Goal: Task Accomplishment & Management: Manage account settings

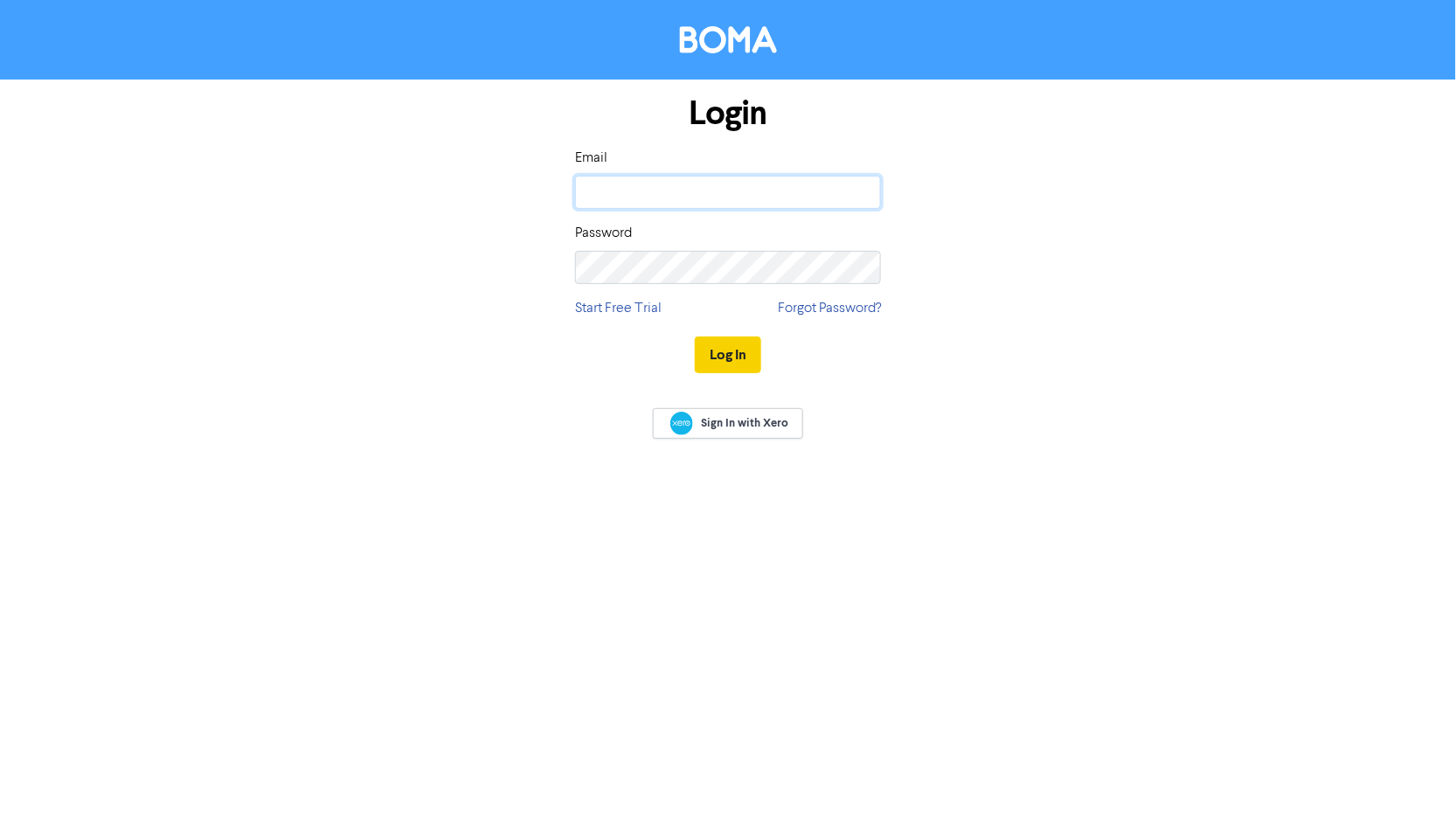
type input "[PERSON_NAME][EMAIL_ADDRESS][PERSON_NAME][DOMAIN_NAME]"
click at [721, 361] on button "Log In" at bounding box center [728, 355] width 67 height 37
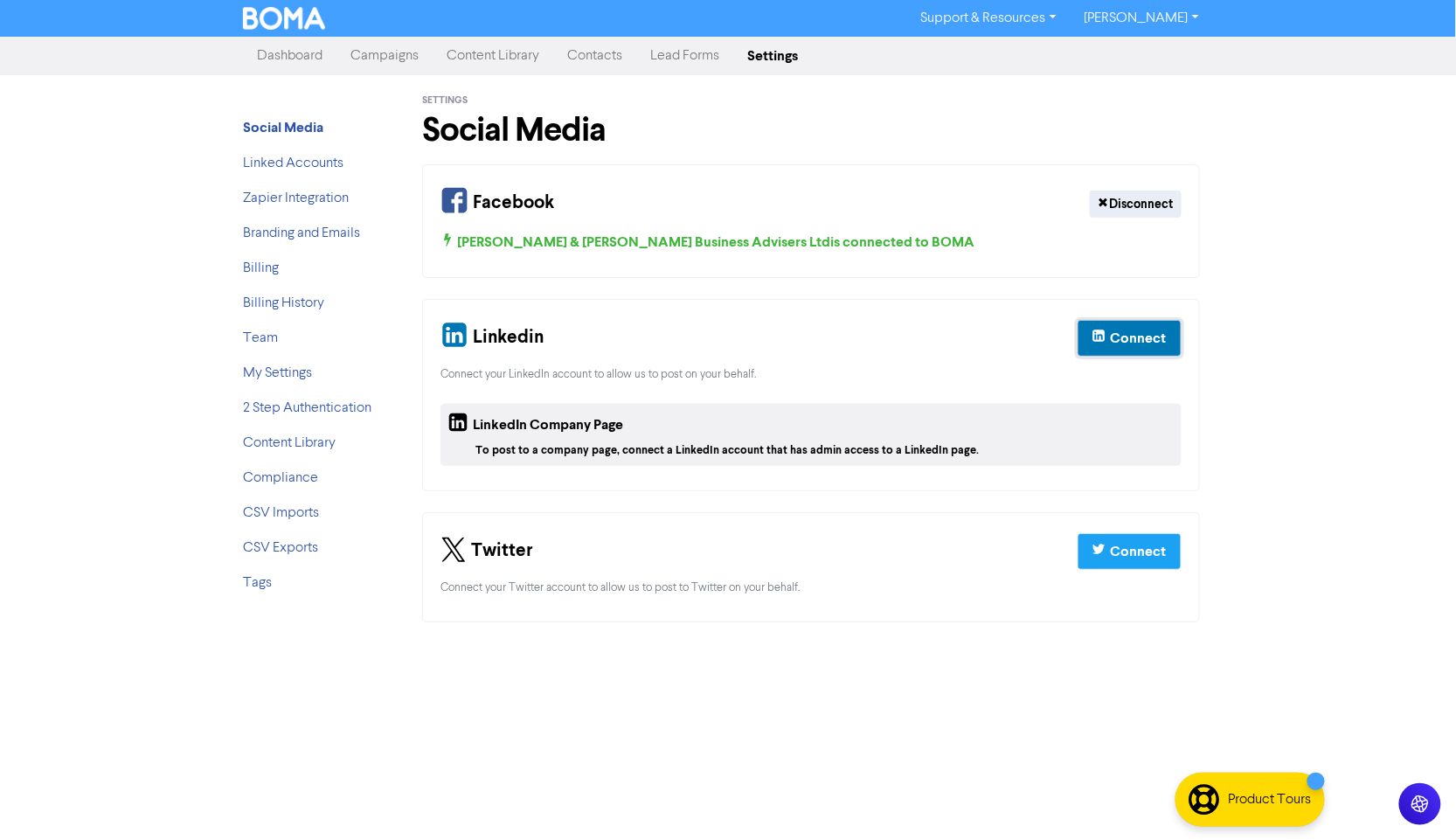
click at [1115, 333] on div "Connect" at bounding box center [1138, 337] width 56 height 21
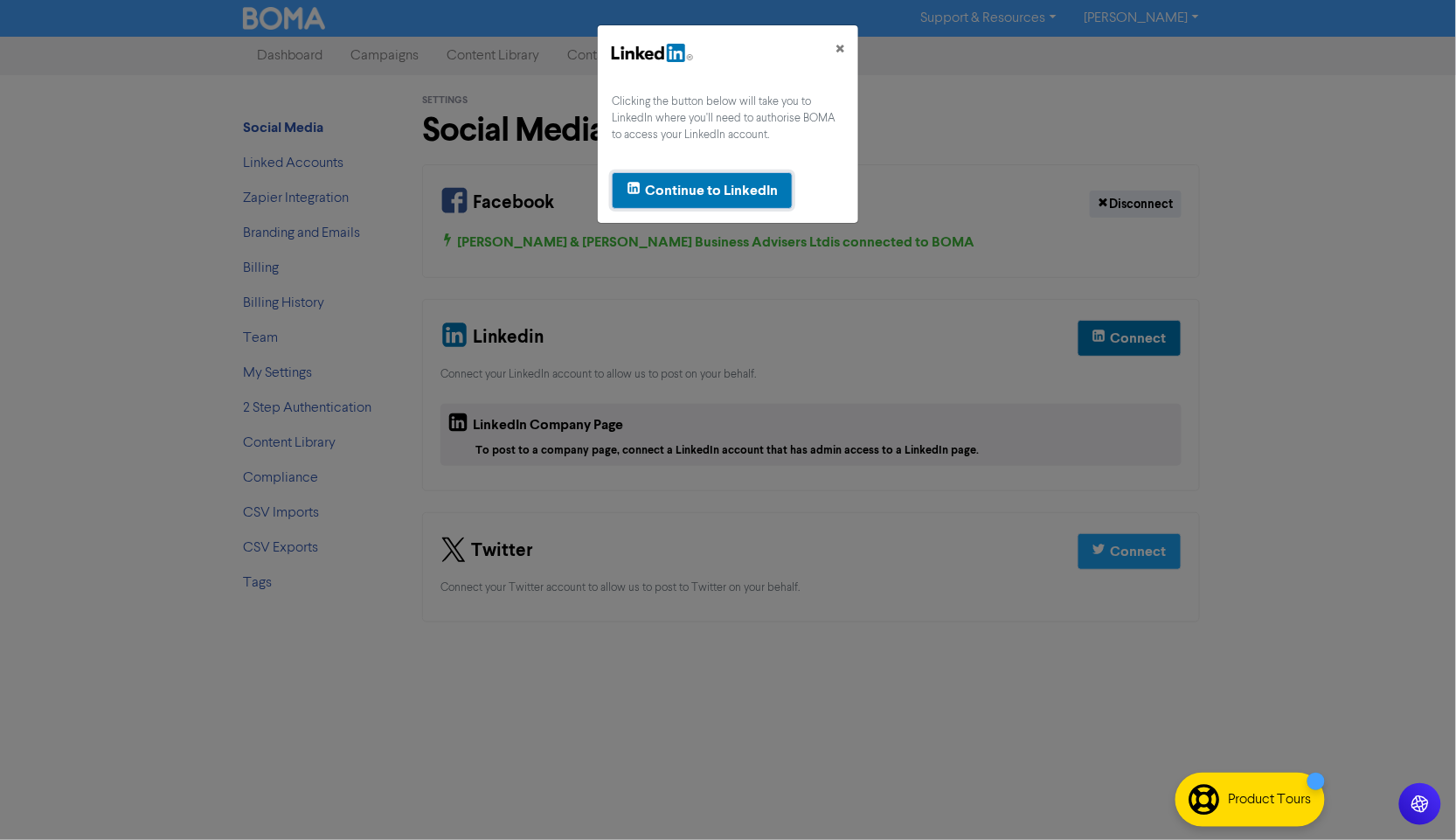
click at [735, 194] on div "Continue to LinkedIn" at bounding box center [710, 190] width 133 height 21
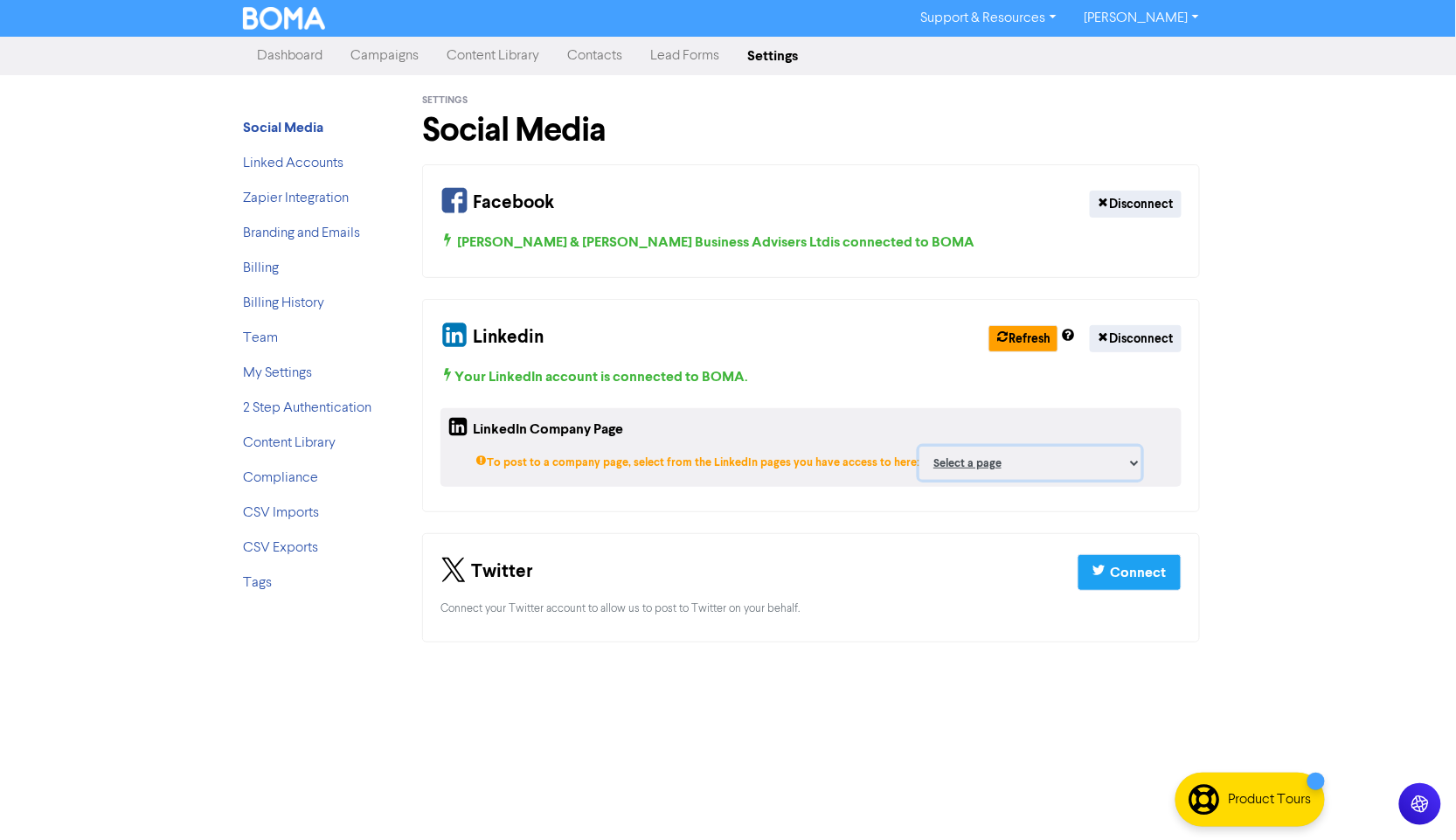
click at [938, 462] on select "Select a page [PERSON_NAME] + [PERSON_NAME] ;" at bounding box center [1030, 463] width 222 height 33
select select "468182"
click at [919, 446] on select "Select a page [PERSON_NAME] + [PERSON_NAME] ;" at bounding box center [1030, 463] width 222 height 33
